Goal: Information Seeking & Learning: Learn about a topic

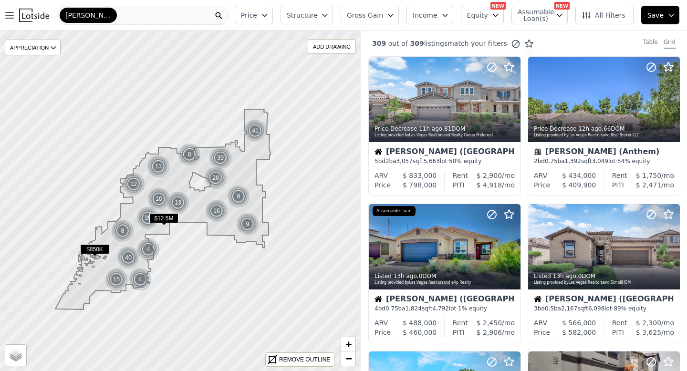
click at [134, 20] on div "[PERSON_NAME]" at bounding box center [143, 15] width 172 height 19
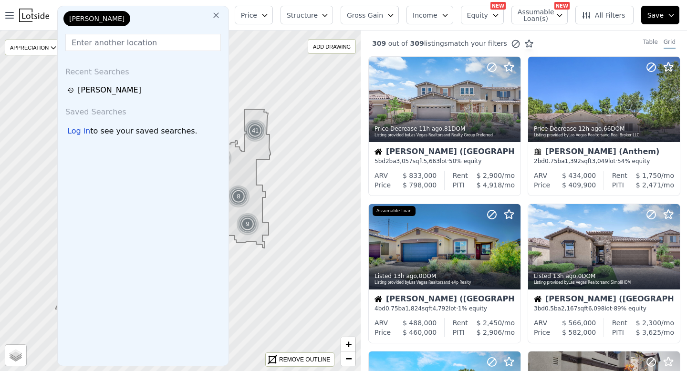
click at [222, 10] on button at bounding box center [215, 14] width 17 height 19
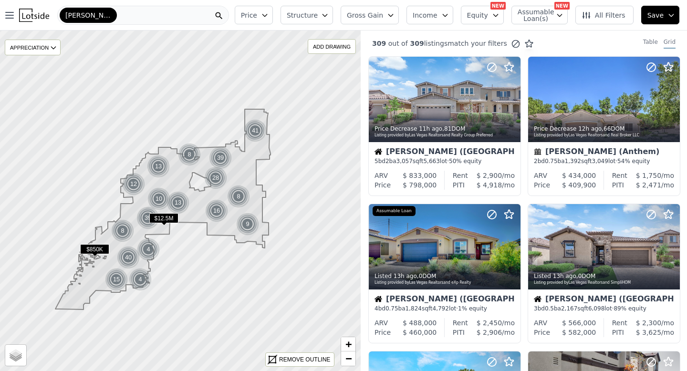
click at [113, 15] on div "[PERSON_NAME]" at bounding box center [143, 15] width 172 height 19
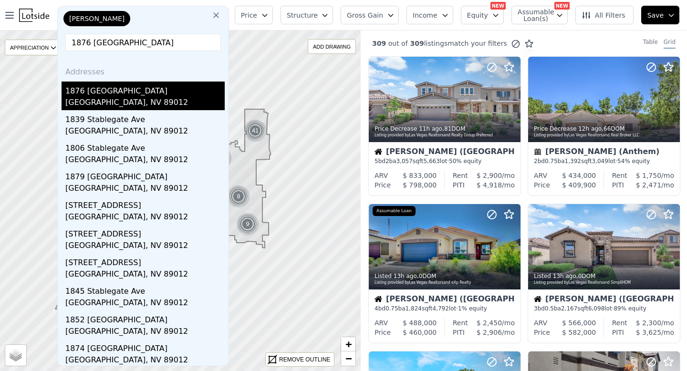
type input "1876 [GEOGRAPHIC_DATA]"
click at [117, 92] on div "1876 [GEOGRAPHIC_DATA]" at bounding box center [144, 89] width 159 height 15
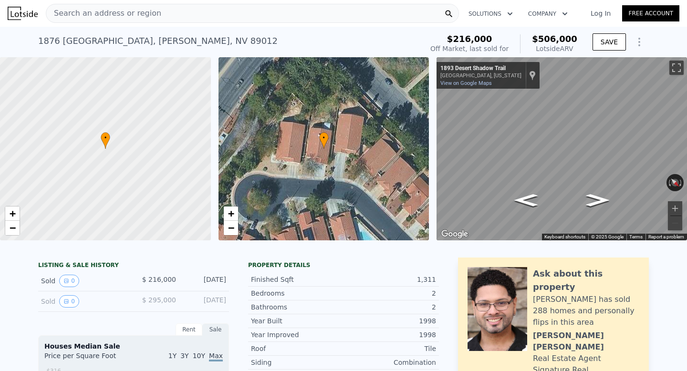
click at [365, 144] on div "• + −" at bounding box center [323, 148] width 211 height 183
click at [674, 67] on button "Toggle fullscreen view" at bounding box center [676, 68] width 14 height 14
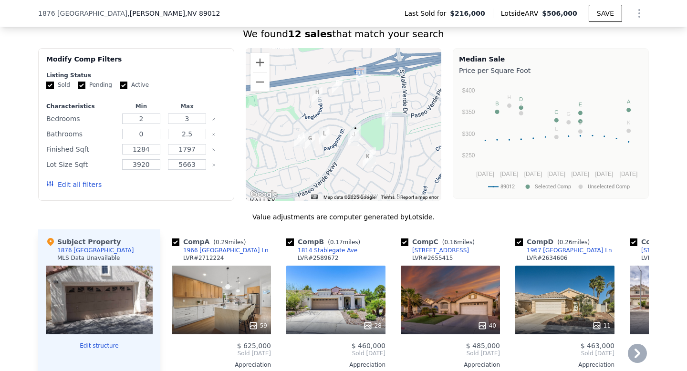
scroll to position [801, 0]
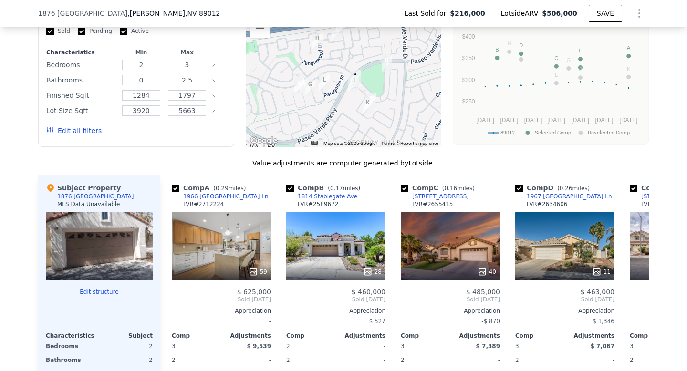
click at [113, 255] on div at bounding box center [99, 246] width 107 height 69
click at [113, 256] on div at bounding box center [99, 246] width 107 height 69
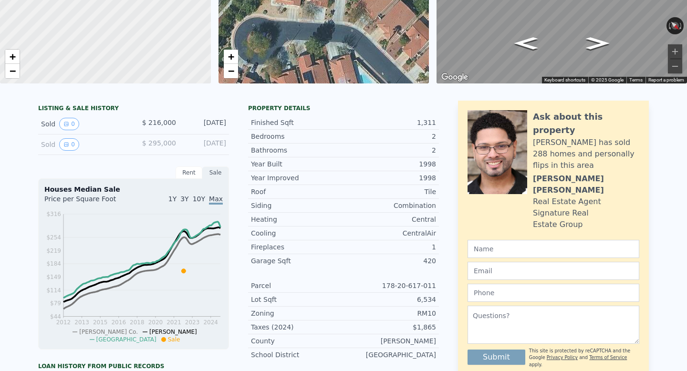
scroll to position [0, 0]
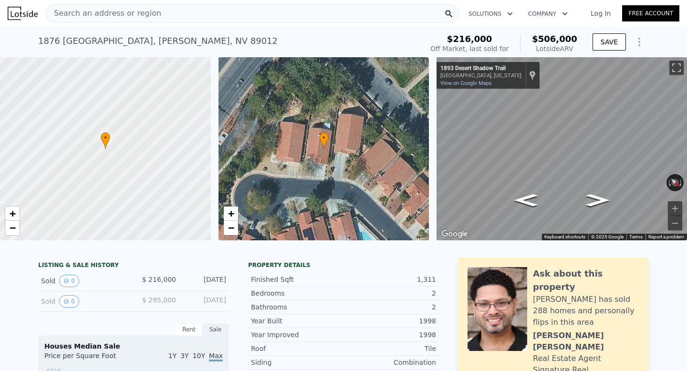
click at [327, 140] on span "•" at bounding box center [324, 138] width 10 height 9
click at [233, 214] on span "+" at bounding box center [230, 213] width 6 height 12
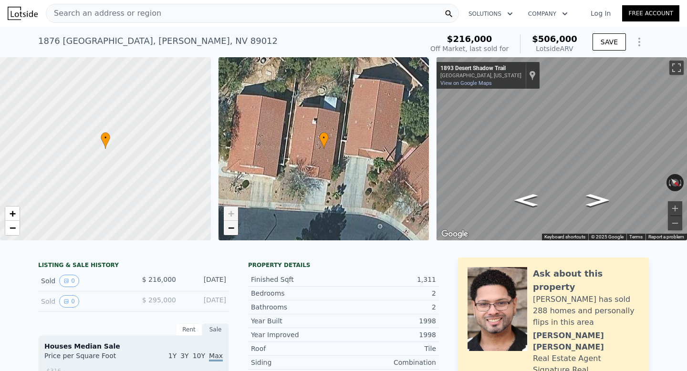
click at [232, 227] on span "−" at bounding box center [230, 228] width 6 height 12
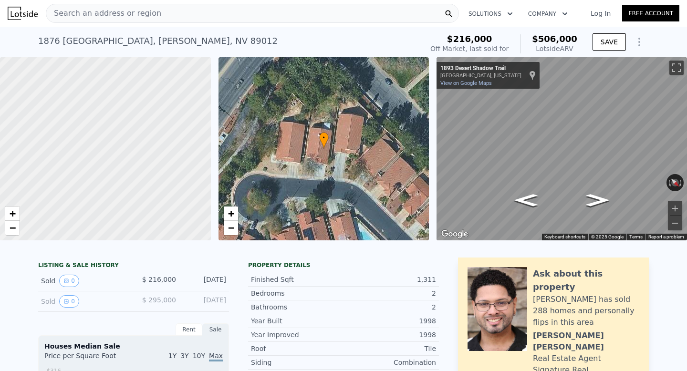
drag, startPoint x: 155, startPoint y: 142, endPoint x: 323, endPoint y: 142, distance: 168.3
click at [323, 142] on div "• + − • + − ← Move left → Move right ↑ Move up ↓ Move down + Zoom in - Zoom out…" at bounding box center [343, 148] width 687 height 183
click at [267, 162] on div "• + −" at bounding box center [323, 148] width 211 height 183
drag, startPoint x: 165, startPoint y: 165, endPoint x: 63, endPoint y: 165, distance: 101.1
click at [63, 165] on div at bounding box center [85, 149] width 253 height 220
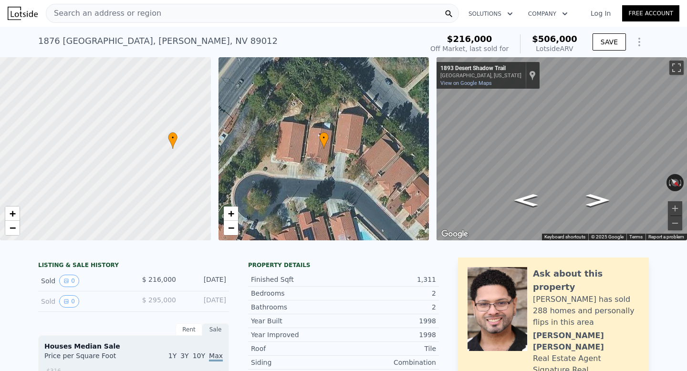
click at [640, 41] on icon "Show Options" at bounding box center [638, 41] width 11 height 11
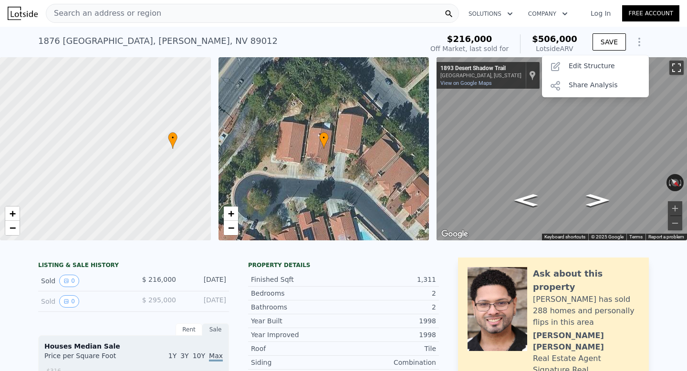
click at [670, 65] on button "Toggle fullscreen view" at bounding box center [676, 68] width 14 height 14
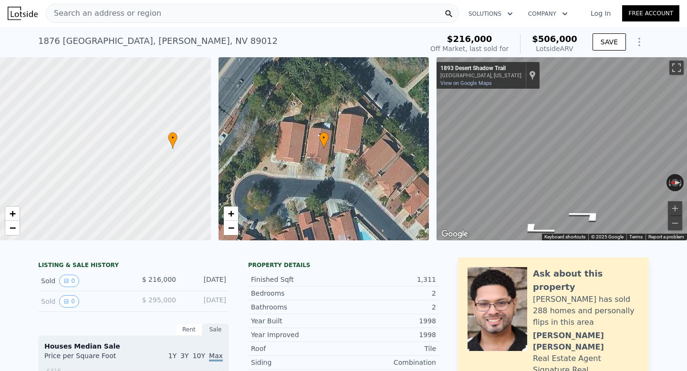
drag, startPoint x: 364, startPoint y: 201, endPoint x: 279, endPoint y: 201, distance: 84.9
click at [279, 201] on div "• + −" at bounding box center [323, 148] width 211 height 183
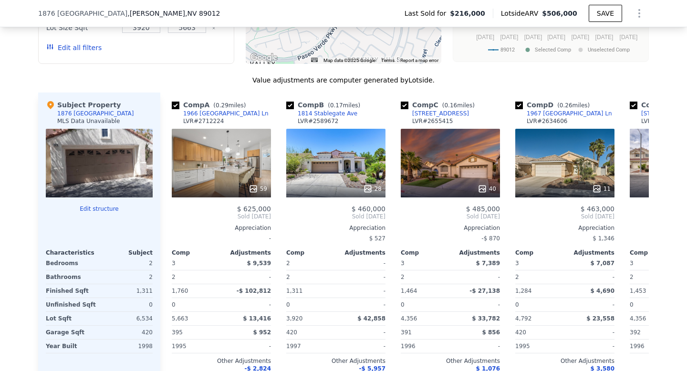
scroll to position [855, 0]
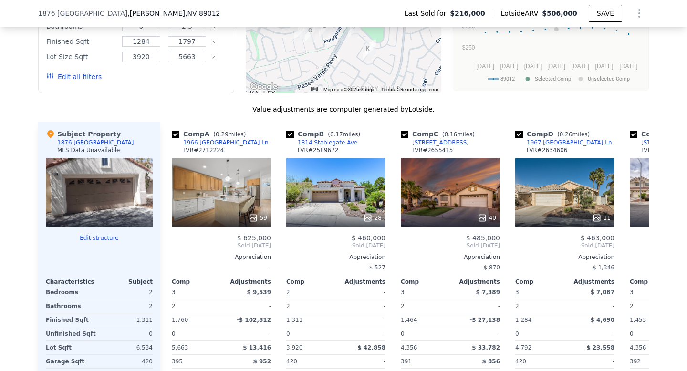
click at [108, 170] on div at bounding box center [99, 192] width 107 height 69
click at [106, 232] on div "Subject Property 1876 Stablegate Ave MLS Data Unavailable Edit structure Charac…" at bounding box center [99, 275] width 122 height 307
click at [105, 236] on button "Edit structure" at bounding box center [99, 238] width 107 height 8
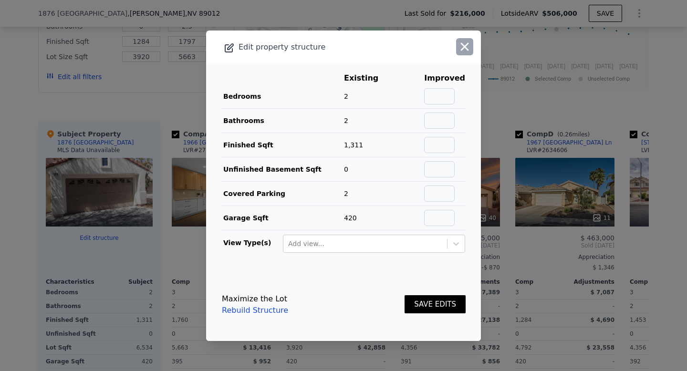
click at [472, 46] on button "button" at bounding box center [464, 46] width 17 height 17
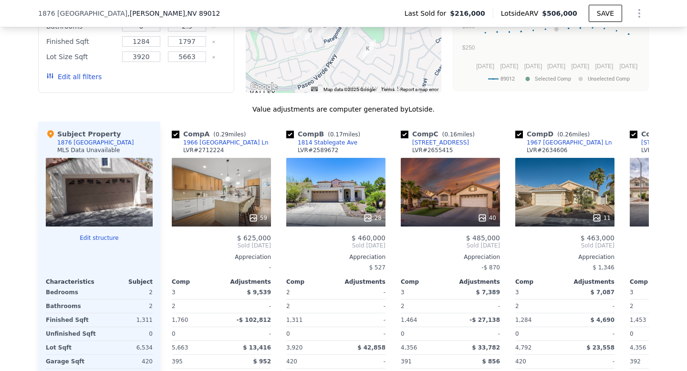
click at [118, 210] on div at bounding box center [99, 217] width 107 height 17
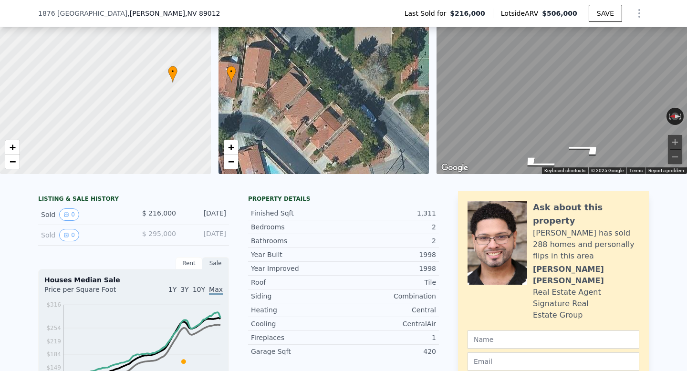
scroll to position [117, 0]
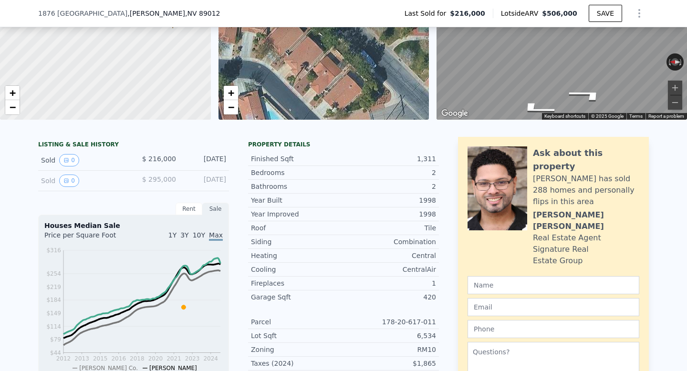
click at [194, 207] on div "Rent" at bounding box center [188, 209] width 27 height 12
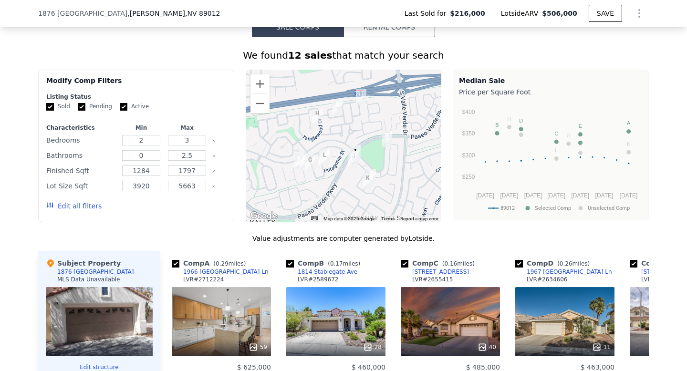
scroll to position [911, 0]
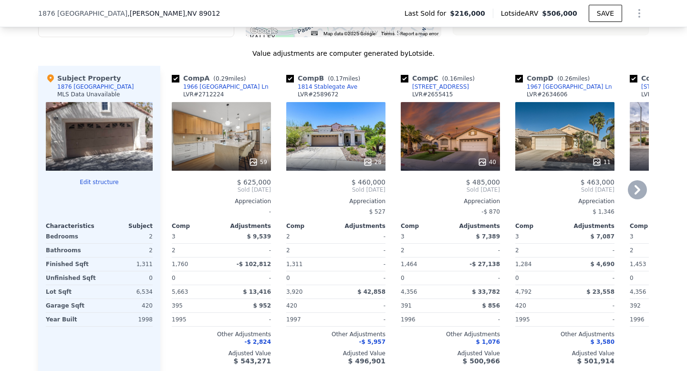
click at [229, 85] on div "1966 [GEOGRAPHIC_DATA] Ln" at bounding box center [225, 87] width 85 height 8
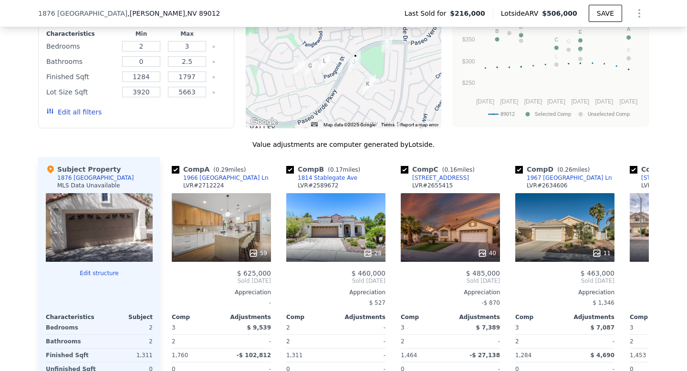
click at [91, 175] on div "1876 Stablegate Ave" at bounding box center [95, 178] width 77 height 8
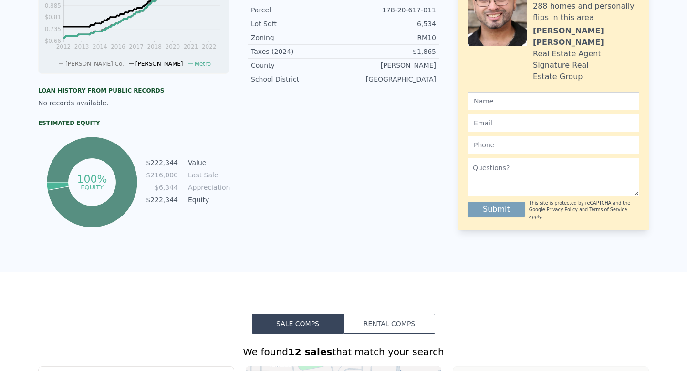
scroll to position [0, 0]
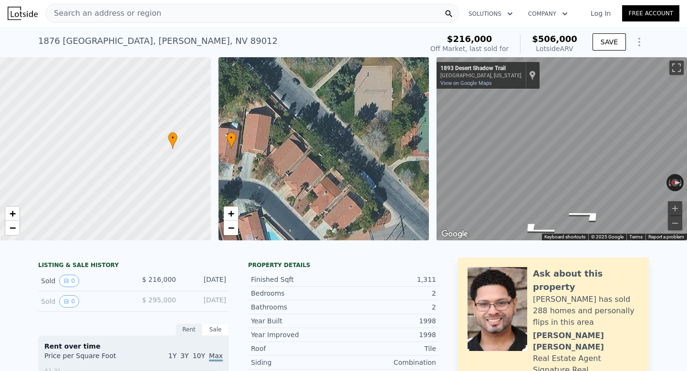
click at [332, 165] on div "• + −" at bounding box center [323, 148] width 211 height 183
click at [227, 136] on span "•" at bounding box center [232, 138] width 10 height 9
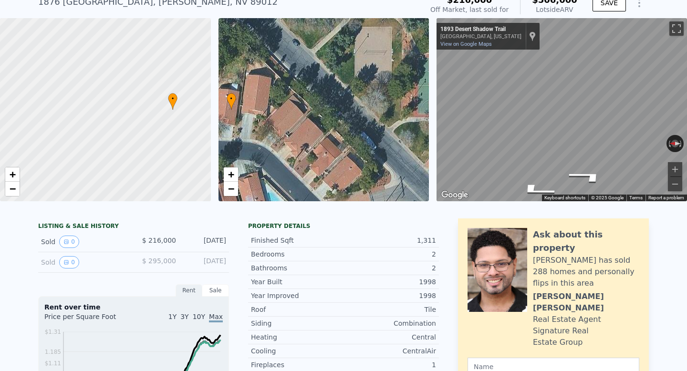
scroll to position [3, 0]
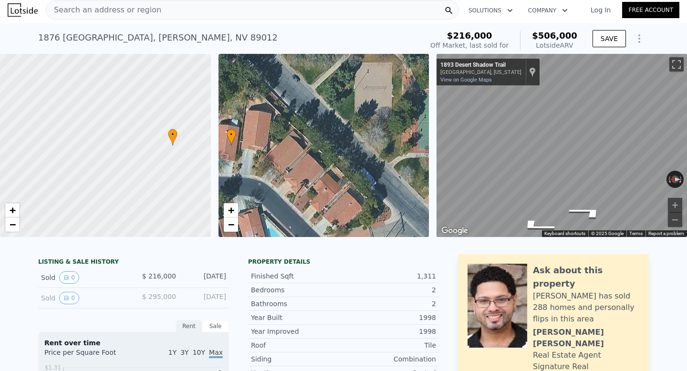
click at [155, 13] on div "Search an address or region" at bounding box center [252, 9] width 413 height 19
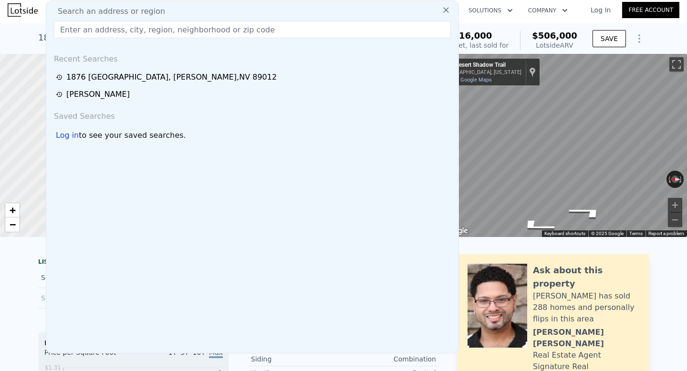
scroll to position [0, 0]
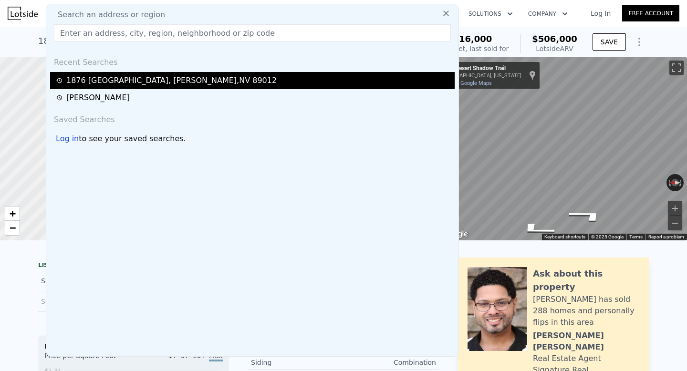
click at [142, 72] on div "1876 Stablegate Ave , Henderson , NV 89012" at bounding box center [252, 80] width 404 height 17
click at [134, 79] on div "1876 Stablegate Ave , Henderson , NV 89012" at bounding box center [171, 80] width 210 height 11
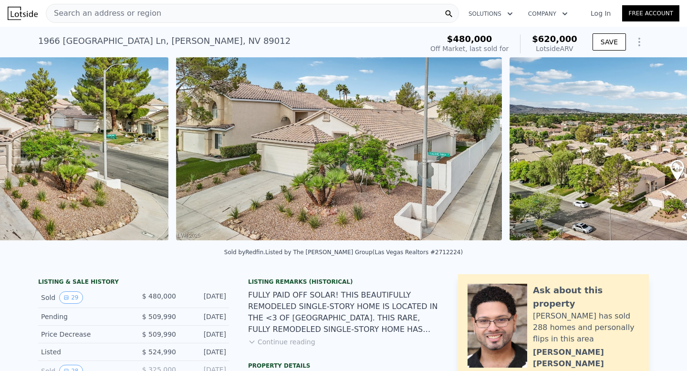
scroll to position [0, 13542]
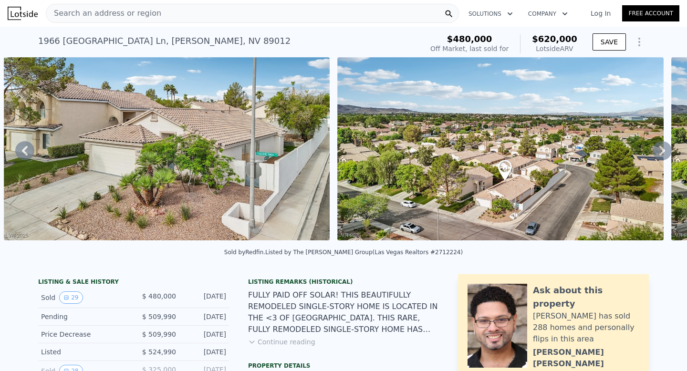
click at [217, 17] on div "Search an address or region" at bounding box center [252, 13] width 413 height 19
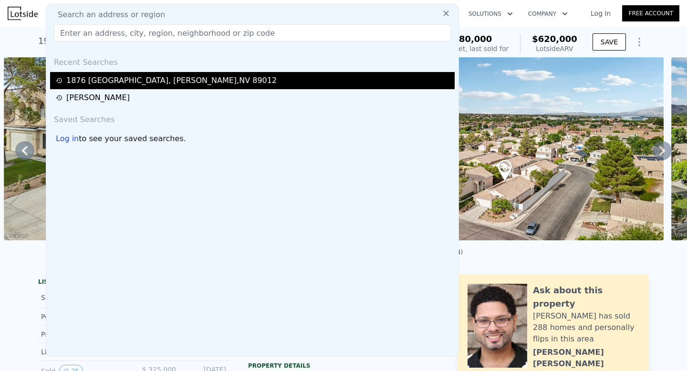
click at [157, 86] on div "1876 Stablegate Ave , Henderson , NV 89012" at bounding box center [171, 80] width 210 height 11
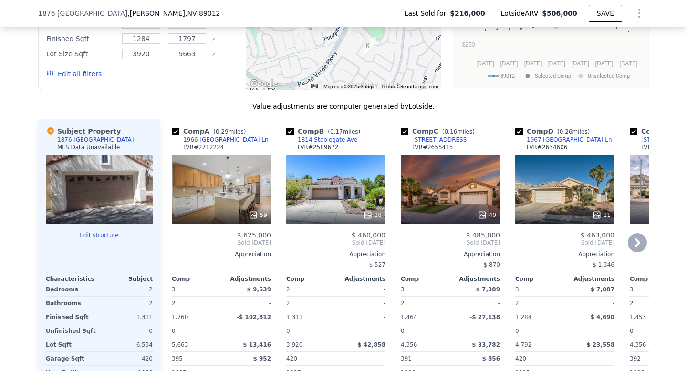
scroll to position [860, 0]
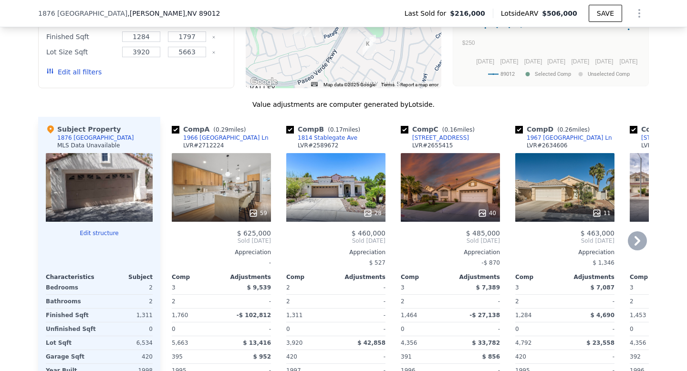
click at [334, 140] on div "1814 Stablegate Ave" at bounding box center [328, 138] width 60 height 8
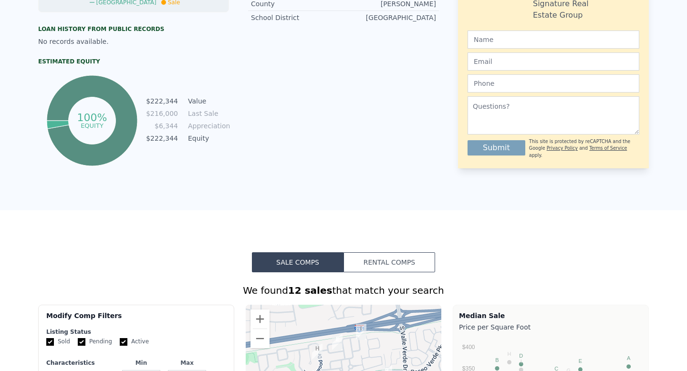
scroll to position [0, 0]
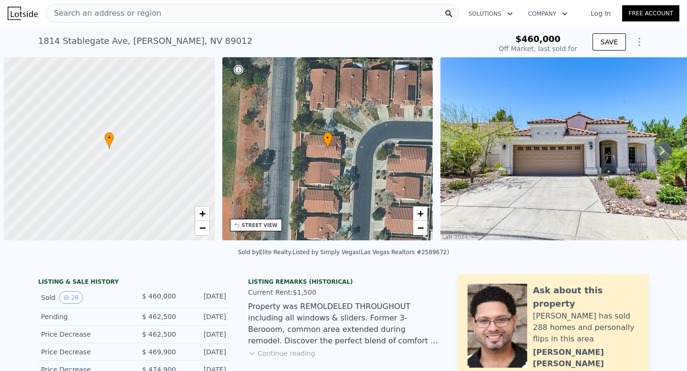
click at [575, 116] on img at bounding box center [577, 148] width 275 height 183
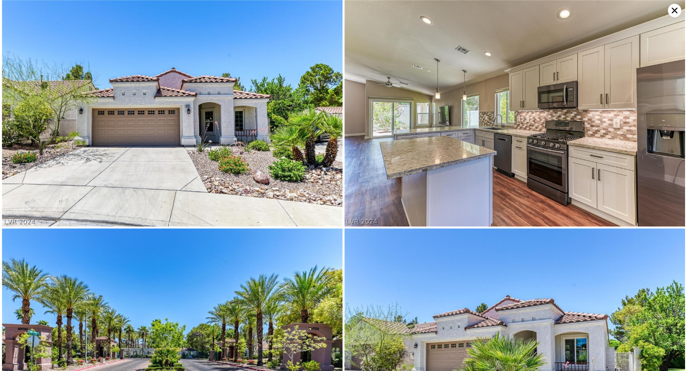
type input "-$ 484,907"
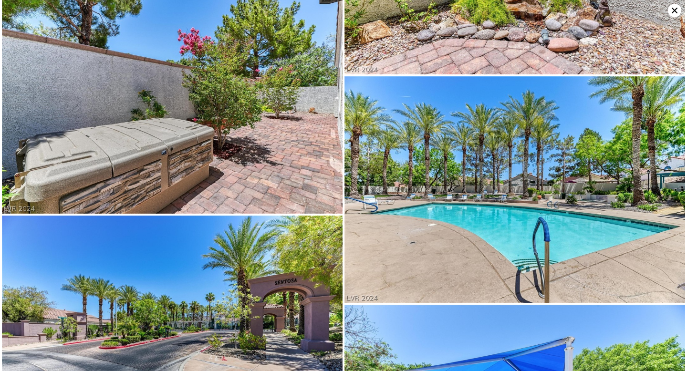
scroll to position [2425, 0]
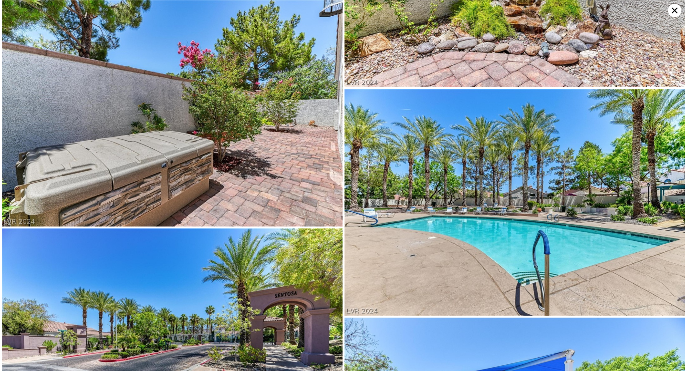
click at [544, 219] on img at bounding box center [514, 202] width 340 height 227
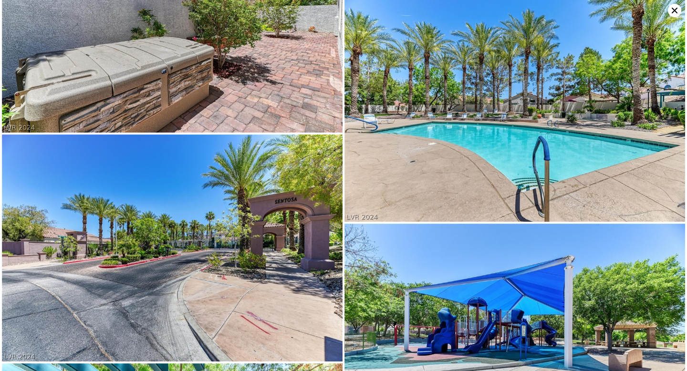
scroll to position [2515, 0]
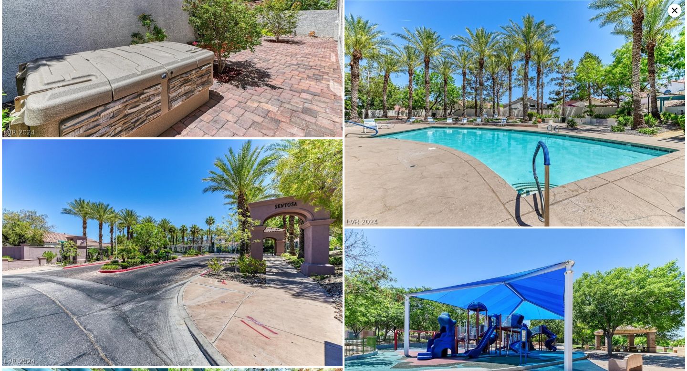
click at [268, 223] on img at bounding box center [172, 252] width 340 height 227
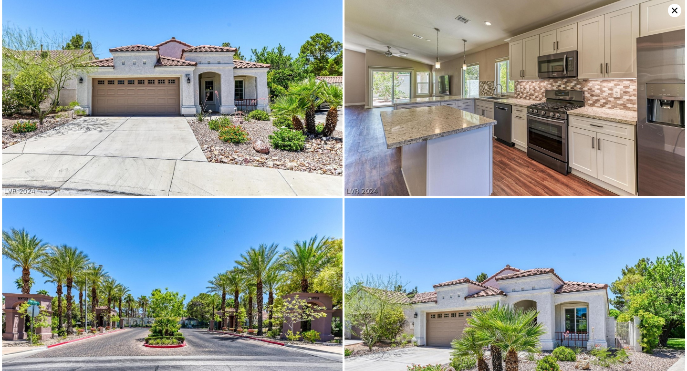
scroll to position [0, 0]
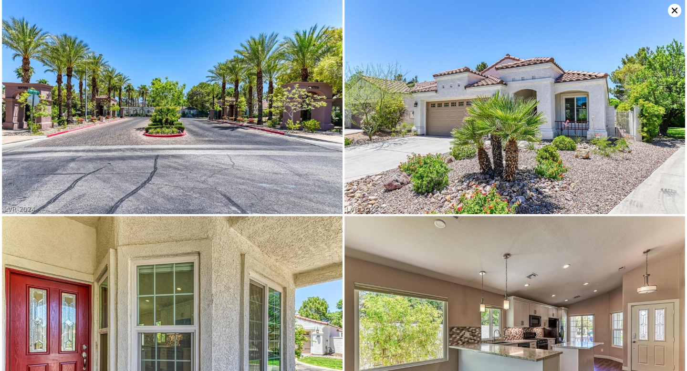
click at [451, 117] on img at bounding box center [514, 100] width 340 height 227
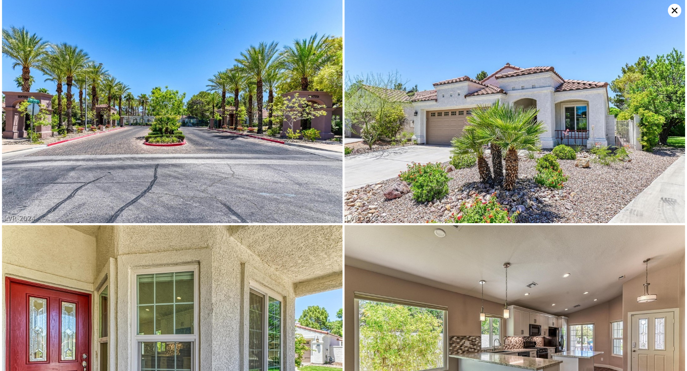
click at [233, 143] on img at bounding box center [172, 109] width 340 height 227
